Goal: Information Seeking & Learning: Learn about a topic

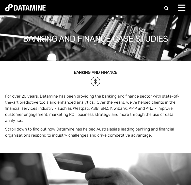
click at [184, 10] on span at bounding box center [181, 10] width 7 height 1
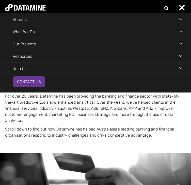
click at [172, 33] on li "What We Do Our Solutions Our Products Retailwatch WeekAhead [GEOGRAPHIC_DATA] F…" at bounding box center [95, 32] width 191 height 12
click at [170, 46] on li "Our Projects Retail FMCG Banking & Finance Telco & Technology Government Insura…" at bounding box center [95, 44] width 191 height 12
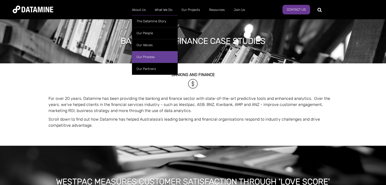
click at [146, 56] on link "Our Process" at bounding box center [155, 57] width 46 height 12
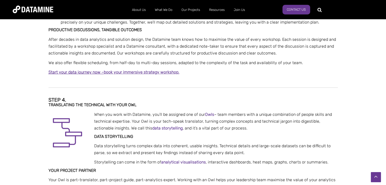
scroll to position [403, 0]
click at [209, 113] on strong "Owls" at bounding box center [209, 114] width 9 height 5
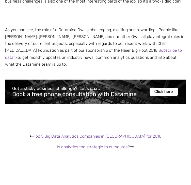
scroll to position [776, 0]
